Goal: Transaction & Acquisition: Purchase product/service

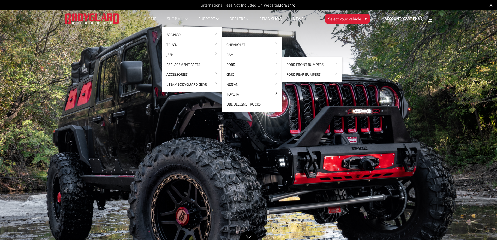
click at [231, 64] on link "Ford" at bounding box center [252, 65] width 56 height 10
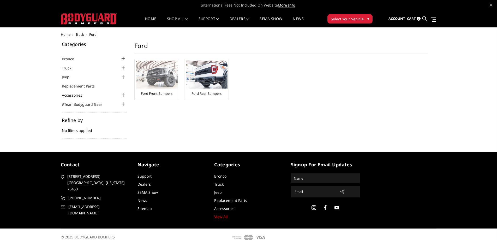
click at [166, 69] on img at bounding box center [157, 75] width 42 height 28
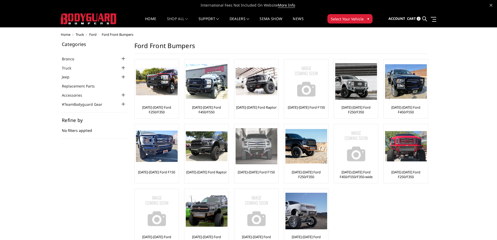
click at [264, 150] on img at bounding box center [257, 146] width 42 height 36
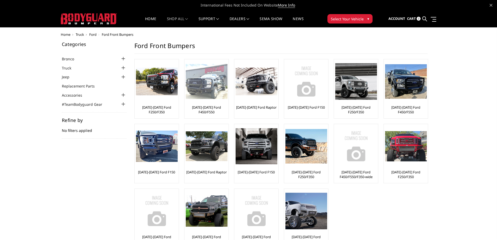
click at [202, 86] on img at bounding box center [207, 81] width 42 height 35
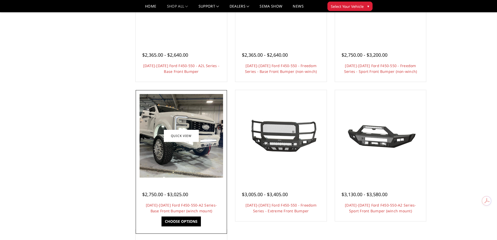
scroll to position [287, 0]
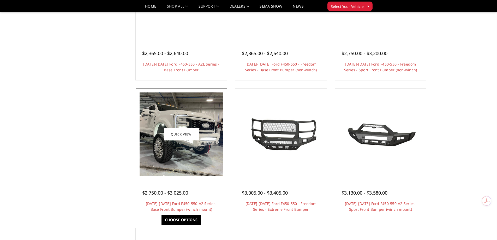
click at [186, 216] on link "Choose Options" at bounding box center [181, 220] width 39 height 10
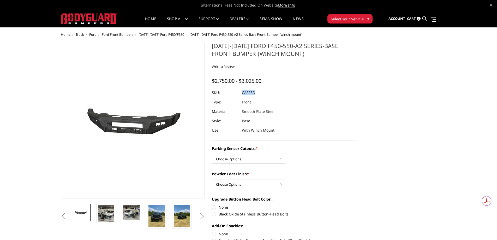
drag, startPoint x: 244, startPoint y: 92, endPoint x: 259, endPoint y: 95, distance: 15.2
click at [259, 95] on dl "SKU: CAF23D UPC: Type: Front Material: Smooth Plate Steel Style: Base Use: With…" at bounding box center [284, 111] width 144 height 47
